Goal: Navigation & Orientation: Find specific page/section

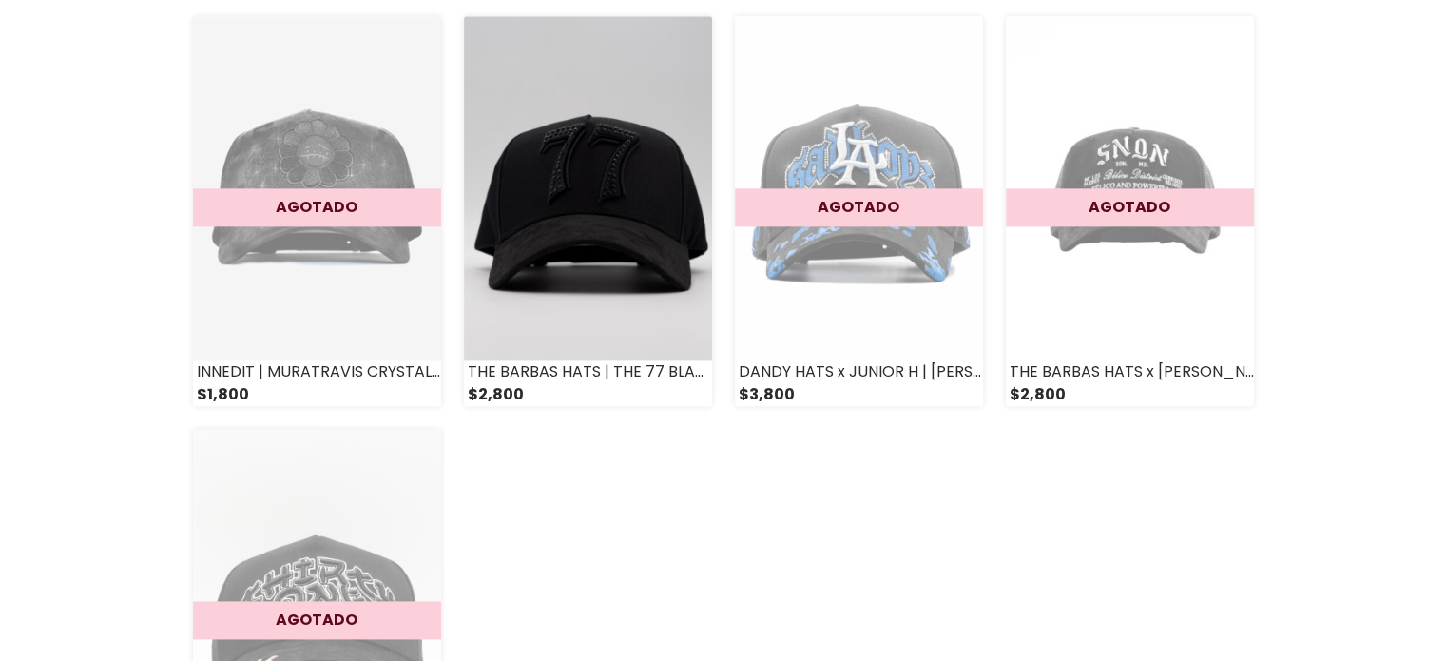
scroll to position [2814, 0]
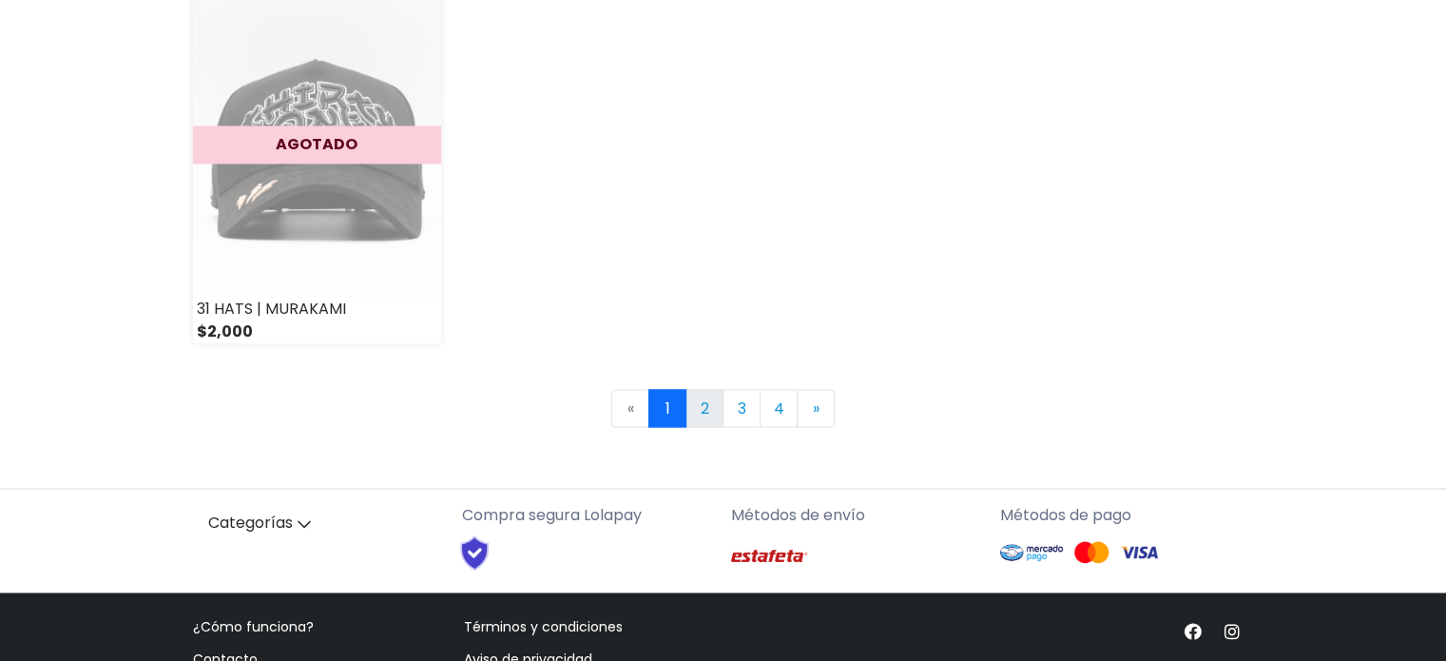
click at [710, 414] on link "2" at bounding box center [705, 408] width 38 height 38
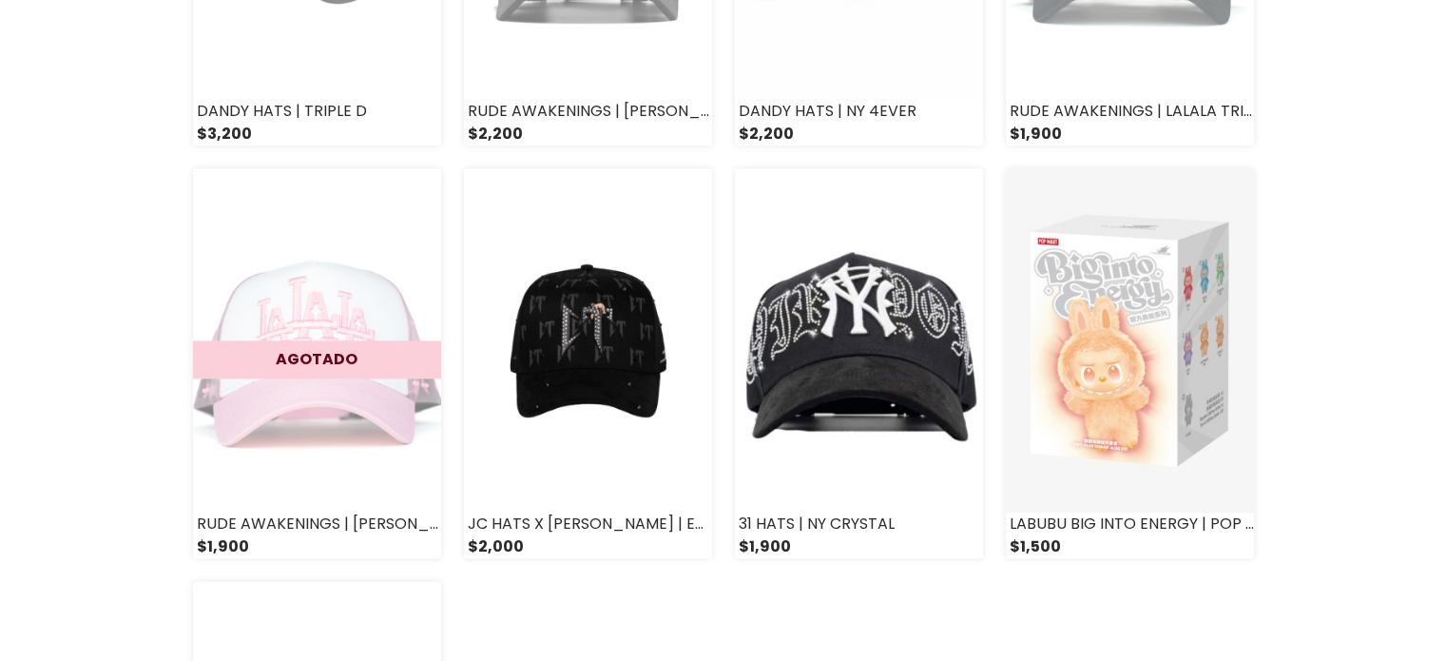
scroll to position [2662, 0]
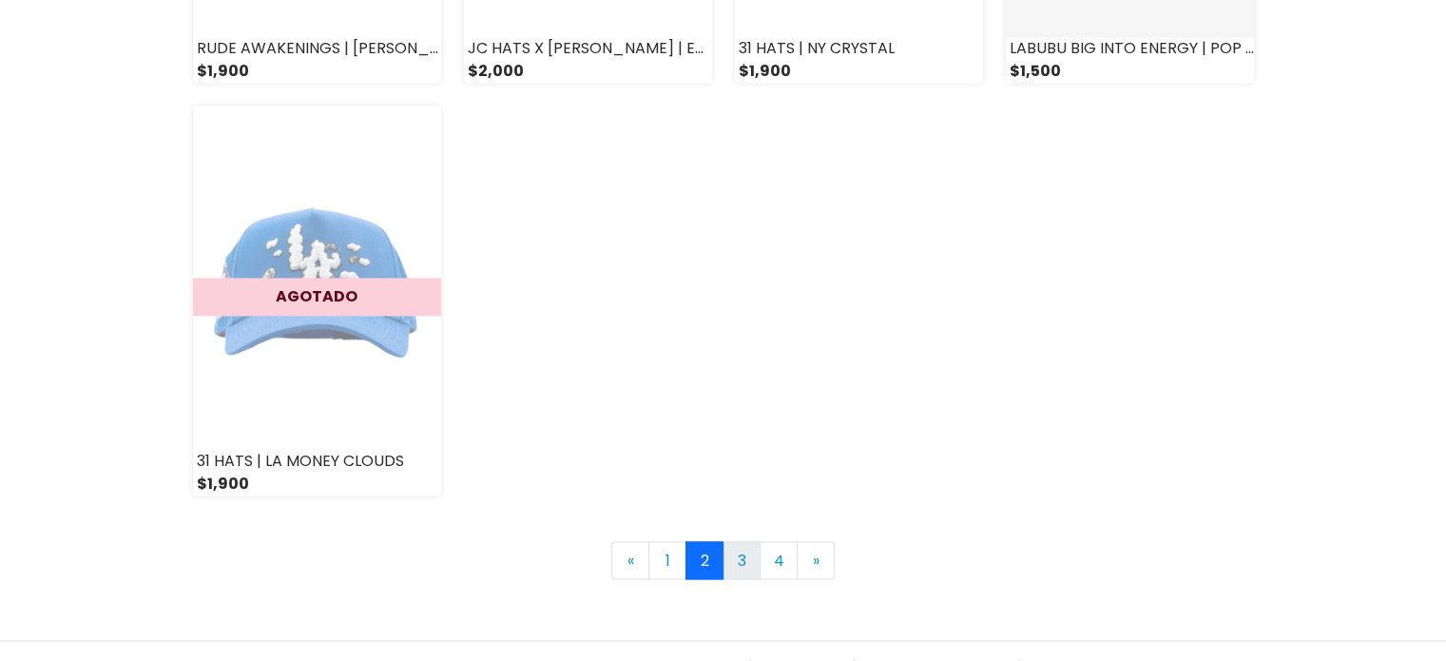
click at [751, 547] on link "3" at bounding box center [742, 560] width 38 height 38
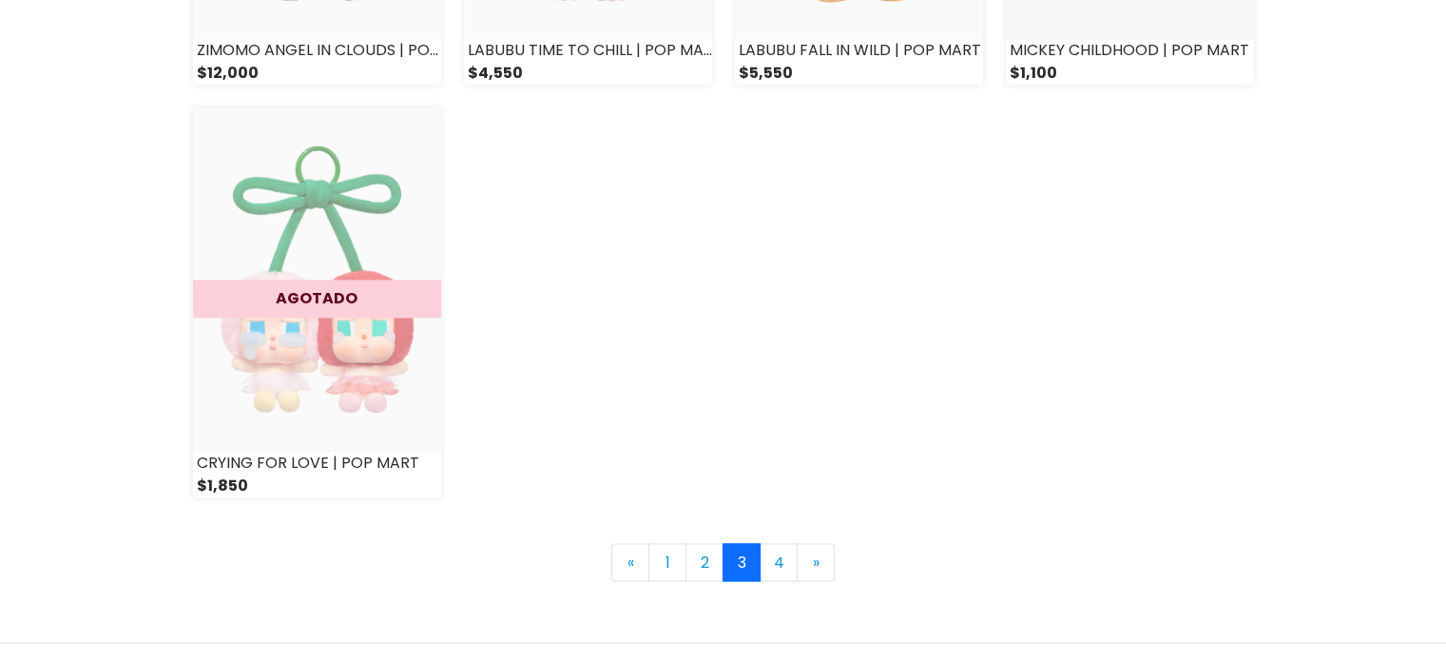
scroll to position [2662, 0]
click at [773, 566] on link "4" at bounding box center [779, 560] width 38 height 38
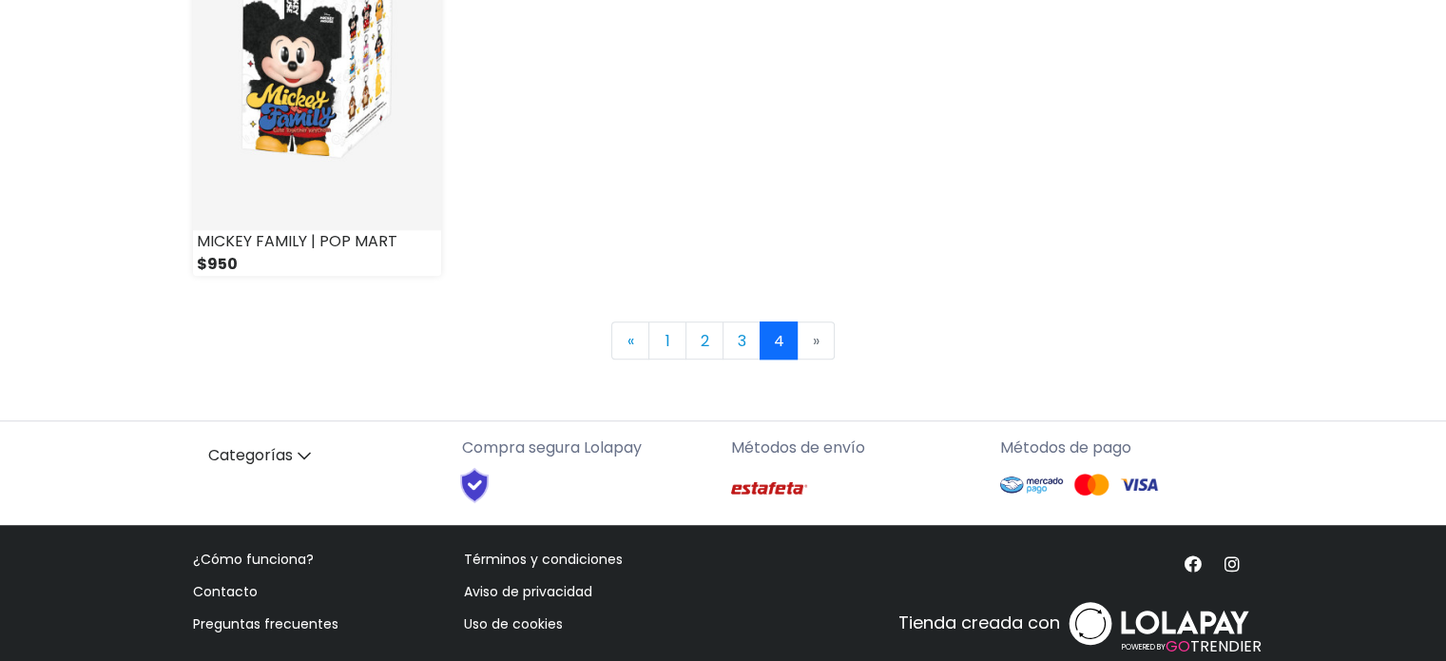
scroll to position [1259, 0]
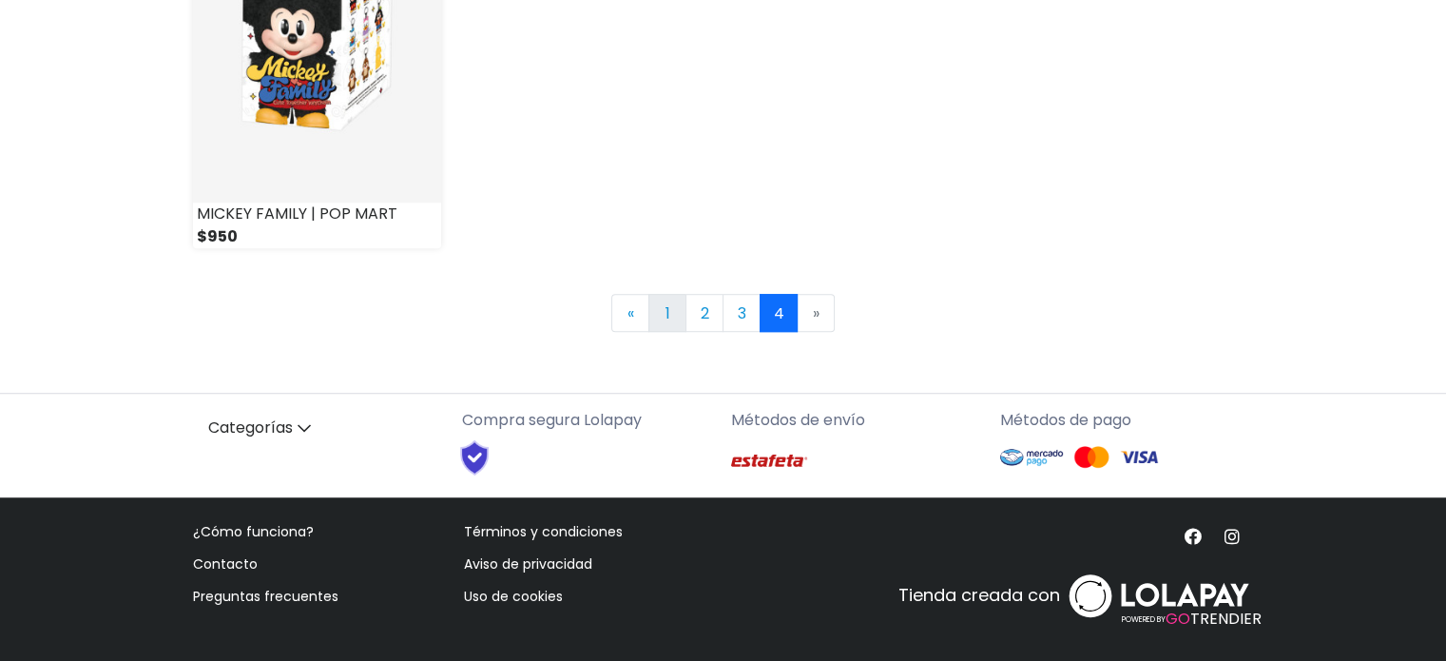
click at [664, 326] on link "1" at bounding box center [667, 313] width 38 height 38
